Goal: Task Accomplishment & Management: Complete application form

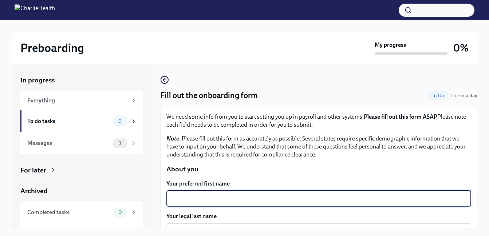
click at [228, 201] on textarea "Your preferred first name" at bounding box center [319, 199] width 296 height 9
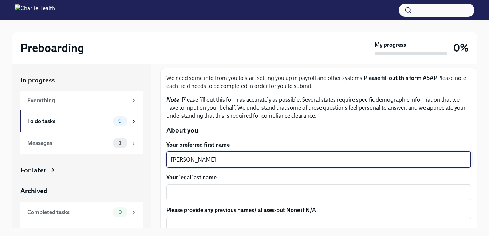
scroll to position [79, 0]
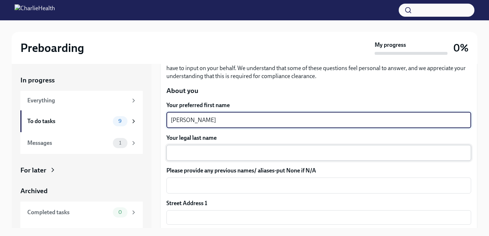
type textarea "[PERSON_NAME]"
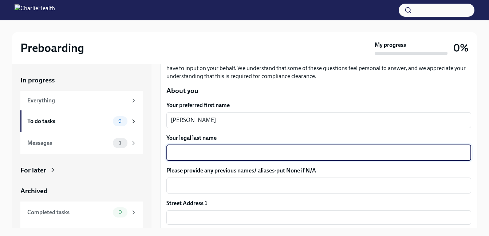
click at [172, 155] on textarea "Your legal last name" at bounding box center [319, 153] width 296 height 9
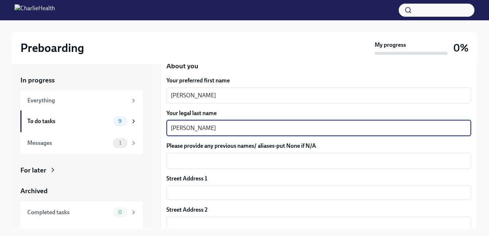
scroll to position [120, 0]
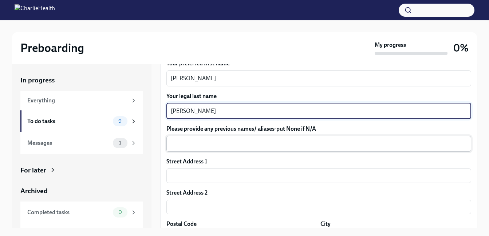
type textarea "[PERSON_NAME]"
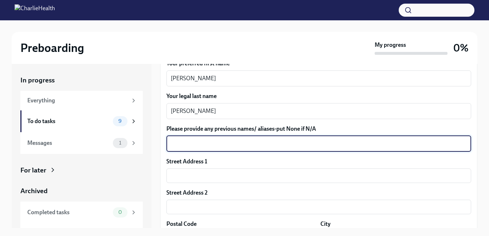
click at [186, 147] on textarea "Please provide any previous names/ aliases-put None if N/A" at bounding box center [319, 144] width 296 height 9
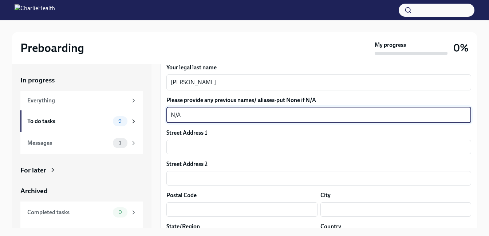
scroll to position [176, 0]
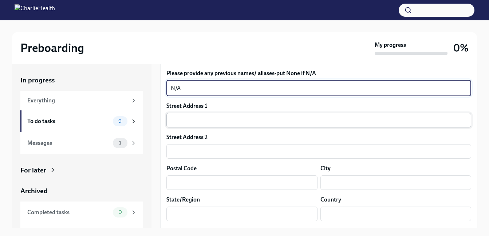
type textarea "N/A"
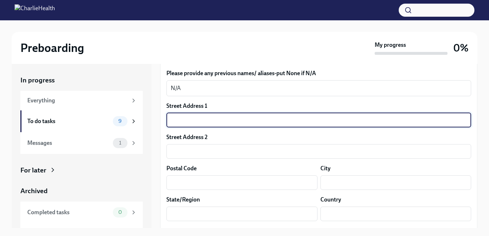
click at [222, 121] on input "text" at bounding box center [318, 120] width 304 height 15
type input "[STREET_ADDRESS]"
type input "38127"
type input "[GEOGRAPHIC_DATA]"
type input "US"
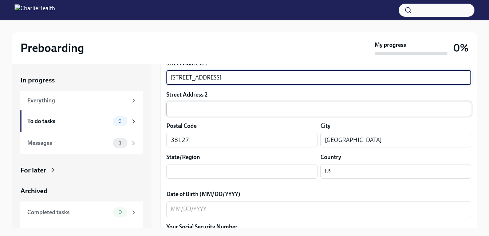
scroll to position [221, 0]
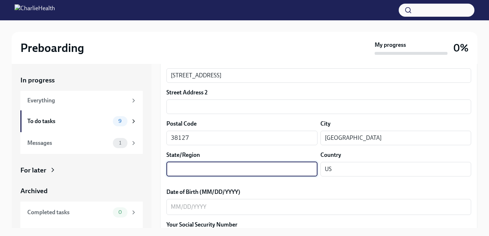
click at [225, 174] on input "text" at bounding box center [241, 169] width 151 height 15
type input "T"
click at [268, 164] on input "text" at bounding box center [241, 169] width 151 height 15
type input "[US_STATE]"
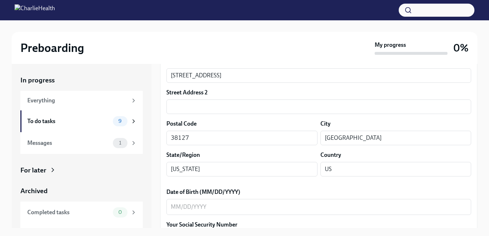
click at [315, 190] on label "Date of Birth (MM/DD/YYYY)" at bounding box center [318, 192] width 304 height 8
click at [315, 203] on textarea "Date of Birth (MM/DD/YYYY)" at bounding box center [319, 207] width 296 height 9
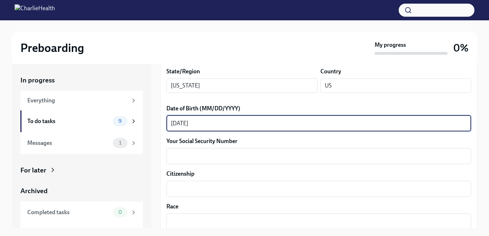
scroll to position [305, 0]
type textarea "[DATE]"
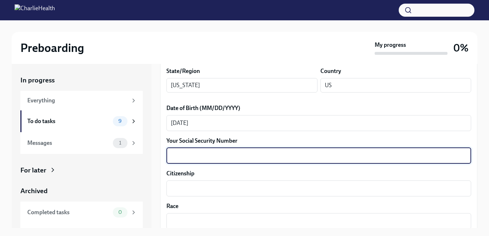
click at [298, 159] on textarea "Your Social Security Number" at bounding box center [319, 156] width 296 height 9
type textarea "429416869"
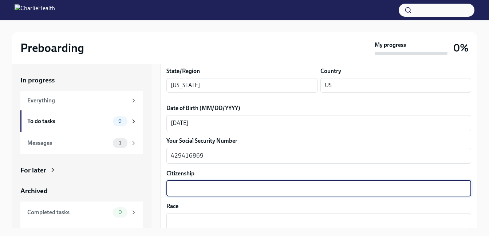
click at [278, 188] on textarea "Citizenship" at bounding box center [319, 188] width 296 height 9
type textarea "U"
type textarea "Y"
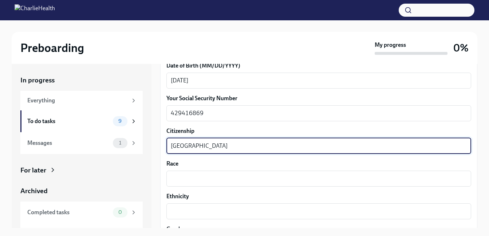
scroll to position [386, 0]
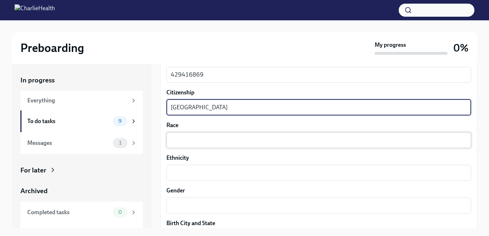
type textarea "[GEOGRAPHIC_DATA]"
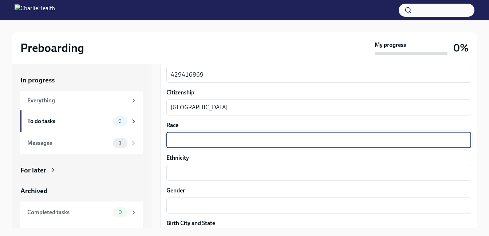
click at [281, 142] on textarea "Race" at bounding box center [319, 140] width 296 height 9
type textarea "Black"
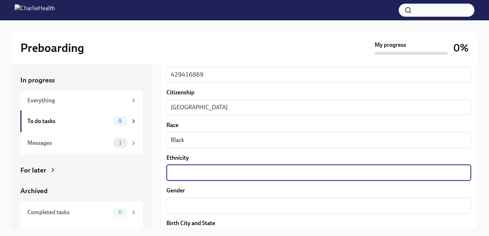
click at [248, 170] on textarea "Ethnicity" at bounding box center [319, 173] width 296 height 9
type textarea "N"
type textarea "non-Hispanic"
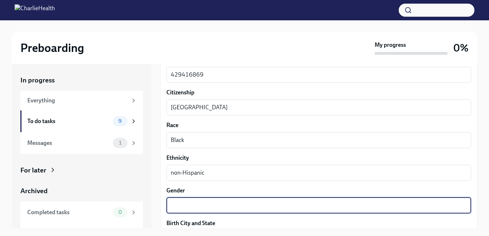
click at [204, 210] on textarea "Gender" at bounding box center [319, 206] width 296 height 9
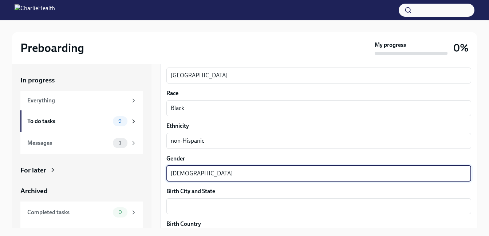
scroll to position [451, 0]
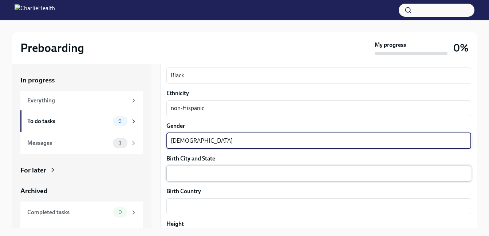
type textarea "[DEMOGRAPHIC_DATA]"
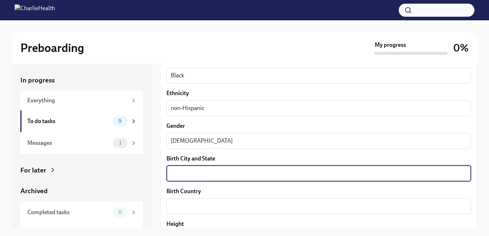
click at [198, 171] on textarea "Birth City and State" at bounding box center [319, 174] width 296 height 9
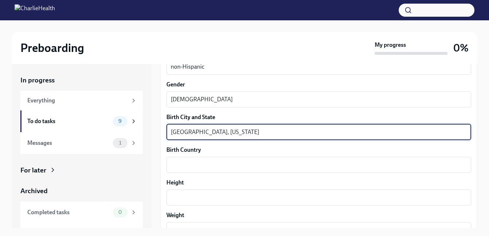
scroll to position [493, 0]
type textarea "[GEOGRAPHIC_DATA], [US_STATE]"
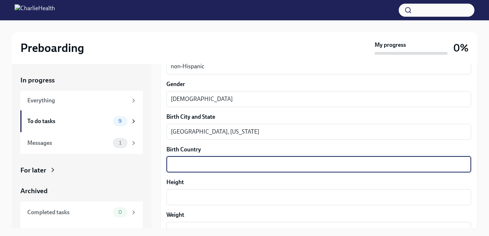
click at [178, 166] on textarea "Birth Country" at bounding box center [319, 164] width 296 height 9
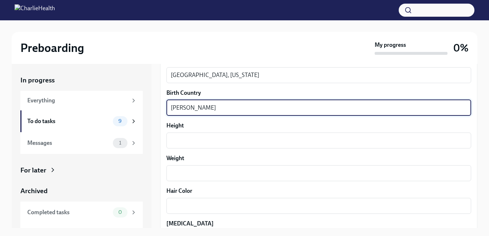
scroll to position [551, 0]
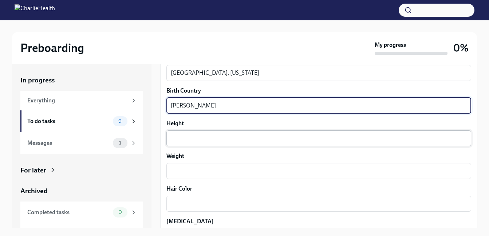
type textarea "[PERSON_NAME]"
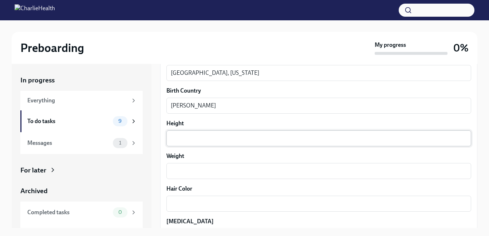
click at [204, 144] on div "x ​" at bounding box center [318, 139] width 304 height 16
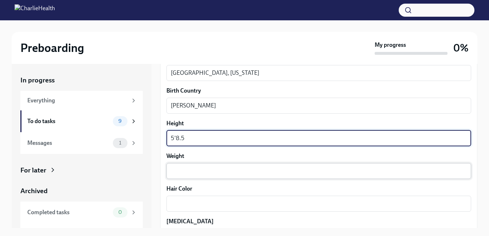
type textarea "5'8.5"
click at [187, 174] on textarea "Weight" at bounding box center [319, 171] width 296 height 9
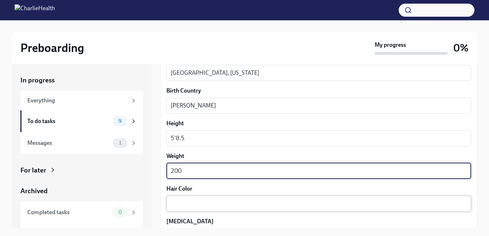
type textarea "200"
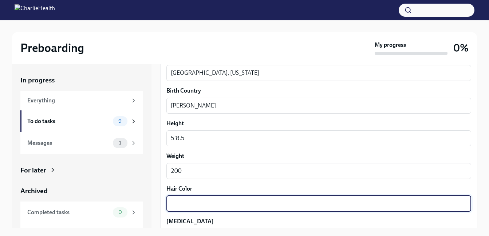
click at [185, 200] on textarea "Hair Color" at bounding box center [319, 204] width 296 height 9
type textarea "B"
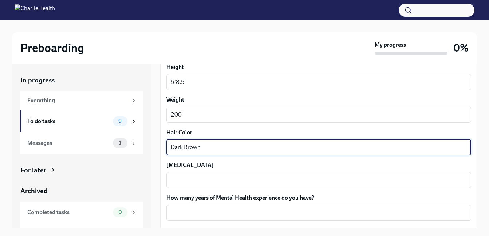
scroll to position [630, 0]
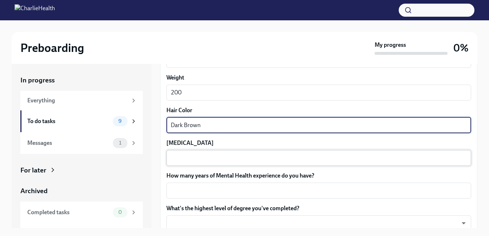
type textarea "Dark Brown"
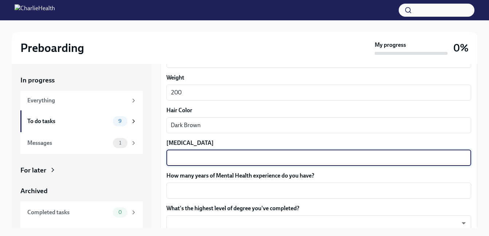
click at [192, 157] on textarea "[MEDICAL_DATA]" at bounding box center [319, 158] width 296 height 9
type textarea "Brown"
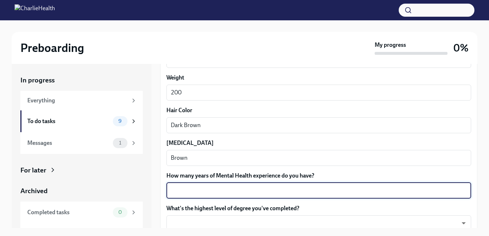
click at [198, 191] on textarea "How many years of Mental Health experience do you have?" at bounding box center [319, 191] width 296 height 9
click at [200, 197] on div "x ​" at bounding box center [318, 191] width 304 height 16
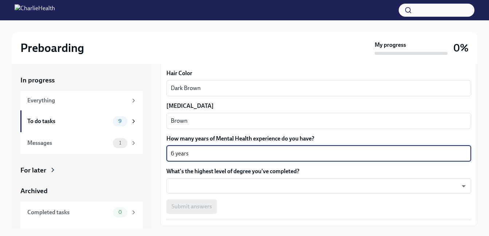
scroll to position [678, 0]
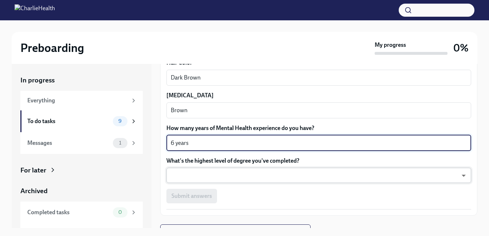
type textarea "6 years"
click at [180, 175] on body "Preboarding My progress 0% In progress Everything To do tasks 9 Messages 1 For …" at bounding box center [247, 124] width 494 height 249
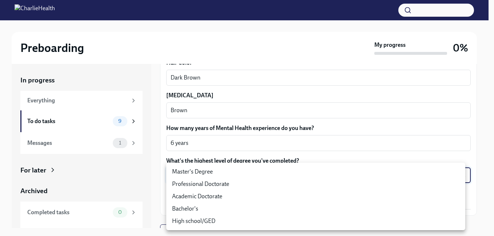
click at [187, 170] on li "Master's Degree" at bounding box center [315, 172] width 299 height 12
type input "2vBr-ghkD"
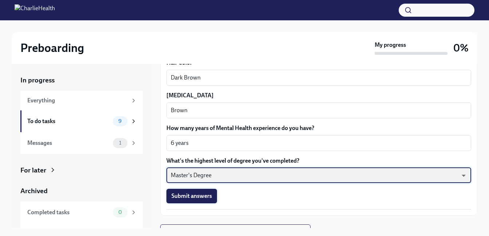
scroll to position [689, 0]
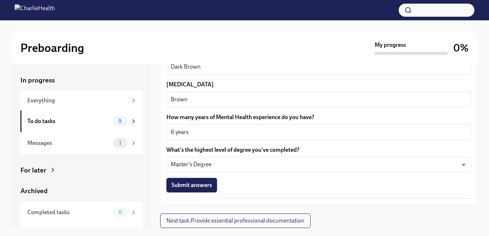
click at [179, 185] on span "Submit answers" at bounding box center [191, 185] width 40 height 7
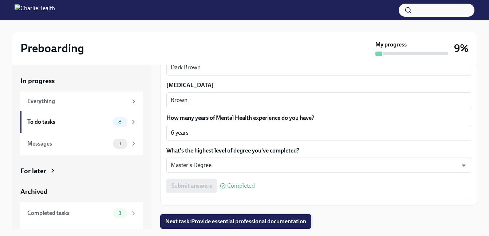
click at [266, 222] on span "Next task : Provide essential professional documentation" at bounding box center [235, 221] width 141 height 7
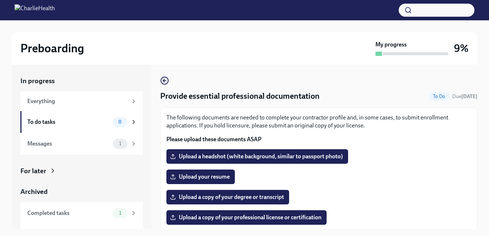
click at [266, 222] on span "Upload a copy of your professional license or certification" at bounding box center [246, 217] width 150 height 7
click at [0, 0] on input "Upload a copy of your professional license or certification" at bounding box center [0, 0] width 0 height 0
click at [211, 157] on span "Upload a headshot (white background, similar to passport photo)" at bounding box center [256, 156] width 171 height 7
click at [0, 0] on input "Upload a headshot (white background, similar to passport photo)" at bounding box center [0, 0] width 0 height 0
click at [182, 175] on span "Upload your resume" at bounding box center [200, 177] width 58 height 7
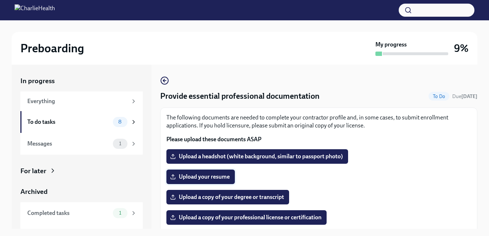
click at [0, 0] on input "Upload your resume" at bounding box center [0, 0] width 0 height 0
